Goal: Navigation & Orientation: Find specific page/section

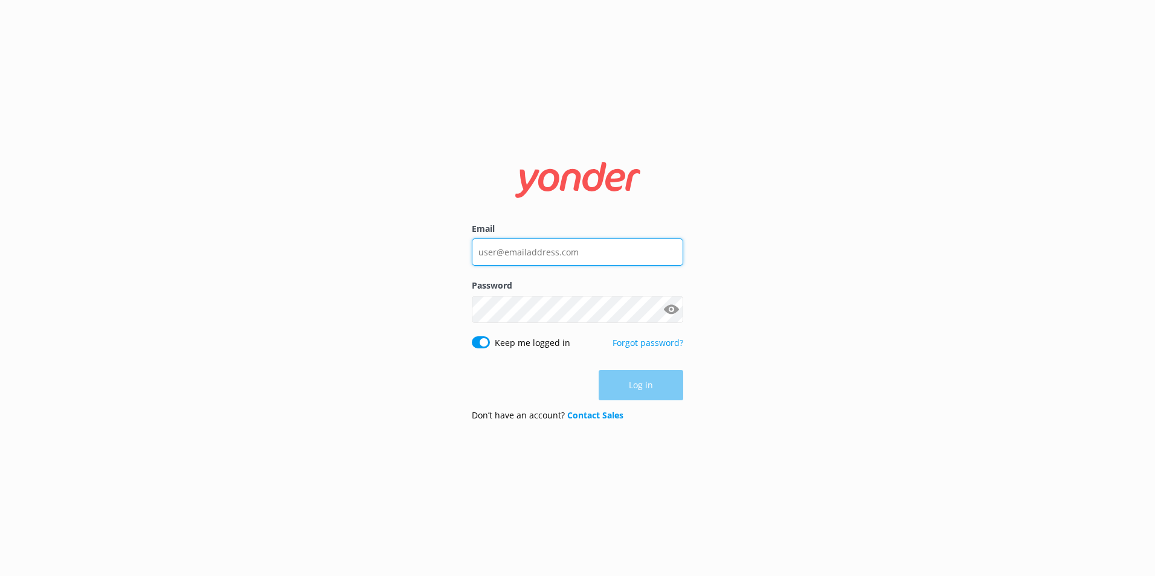
type input "[PERSON_NAME][EMAIL_ADDRESS][DOMAIN_NAME]"
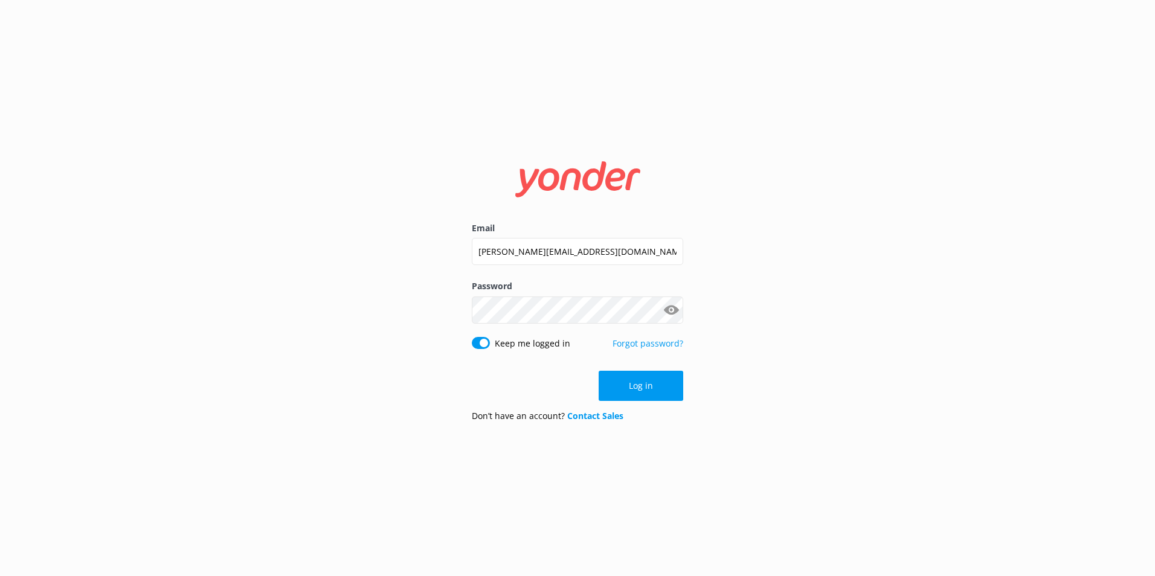
click at [667, 383] on div "Log in" at bounding box center [577, 386] width 211 height 30
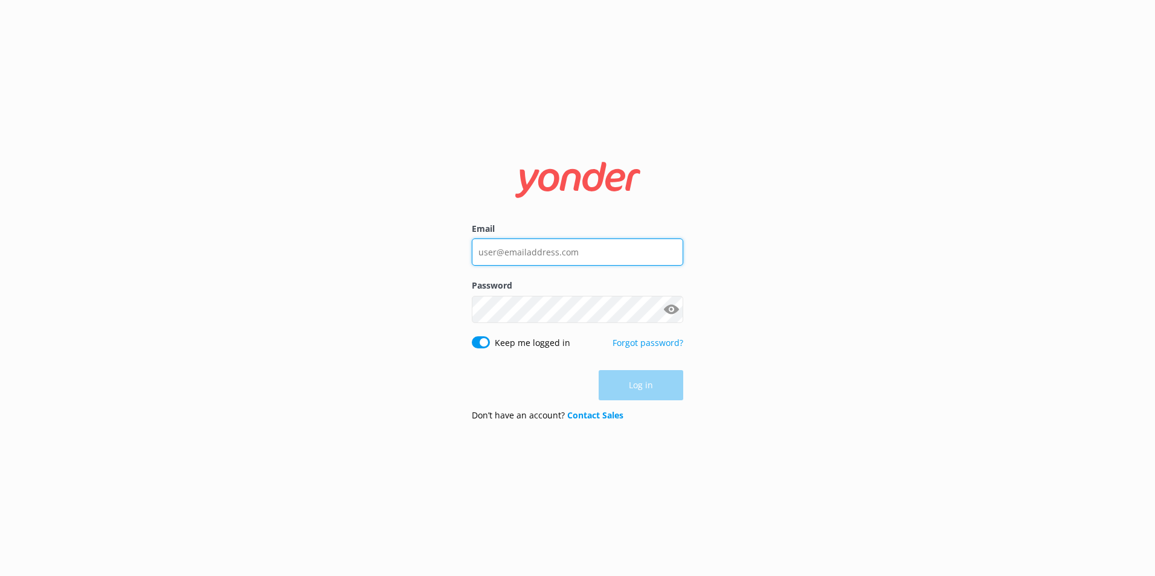
type input "[PERSON_NAME][EMAIL_ADDRESS][DOMAIN_NAME]"
click at [653, 388] on div "Log in" at bounding box center [577, 385] width 211 height 30
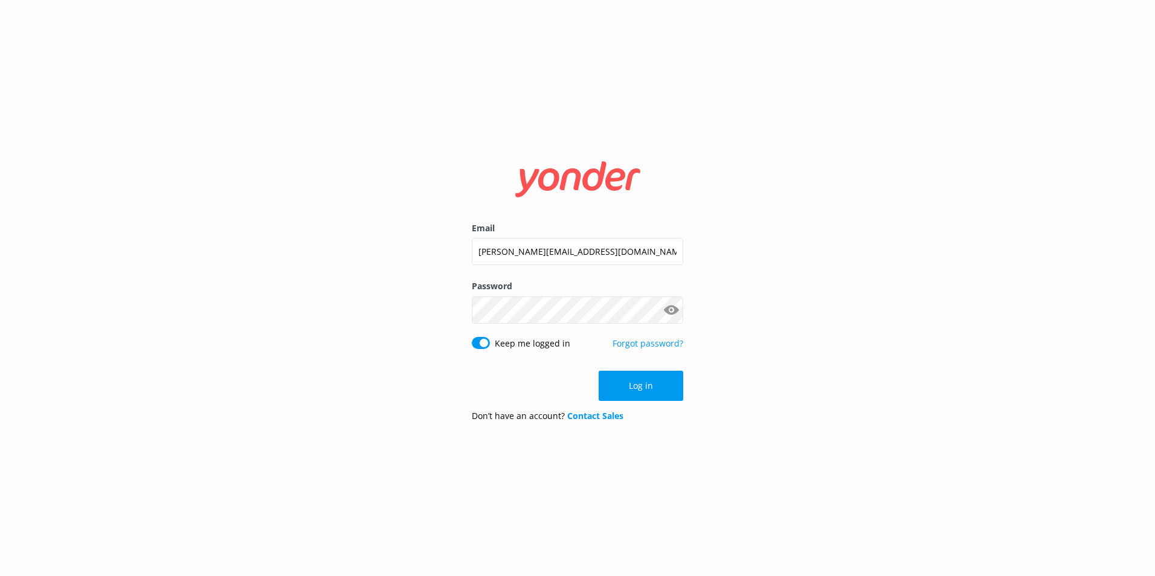
click at [656, 391] on button "Log in" at bounding box center [640, 386] width 85 height 30
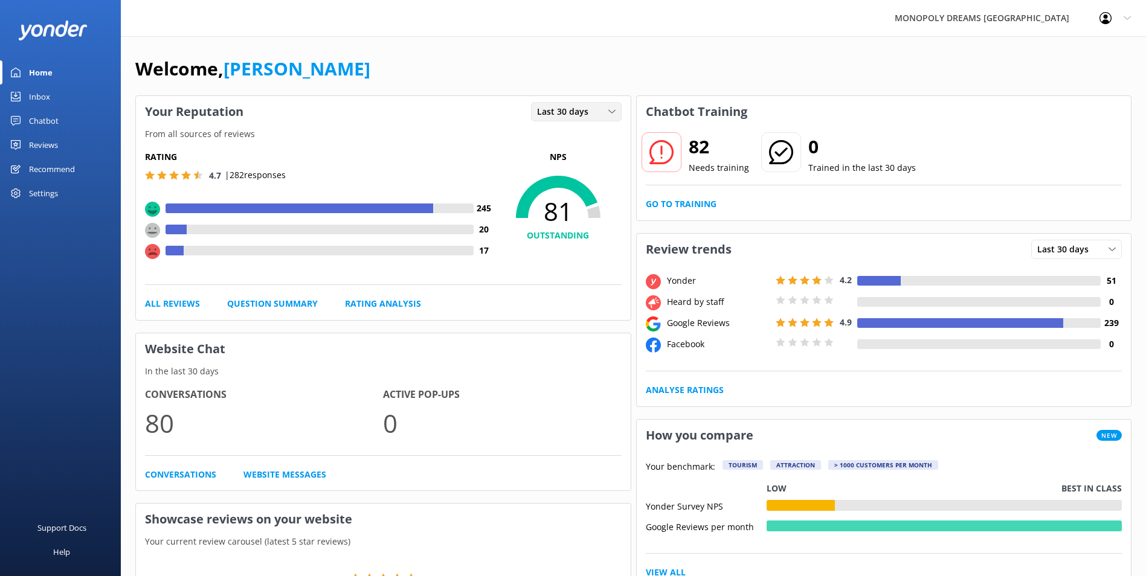
click at [540, 112] on span "Last 30 days" at bounding box center [566, 111] width 59 height 13
click at [544, 138] on div "Last 7 days" at bounding box center [556, 136] width 39 height 12
click at [548, 109] on span "Last 7 days" at bounding box center [564, 111] width 54 height 13
click at [556, 160] on div "Last 30 days" at bounding box center [558, 161] width 43 height 12
